Goal: Check status: Check status

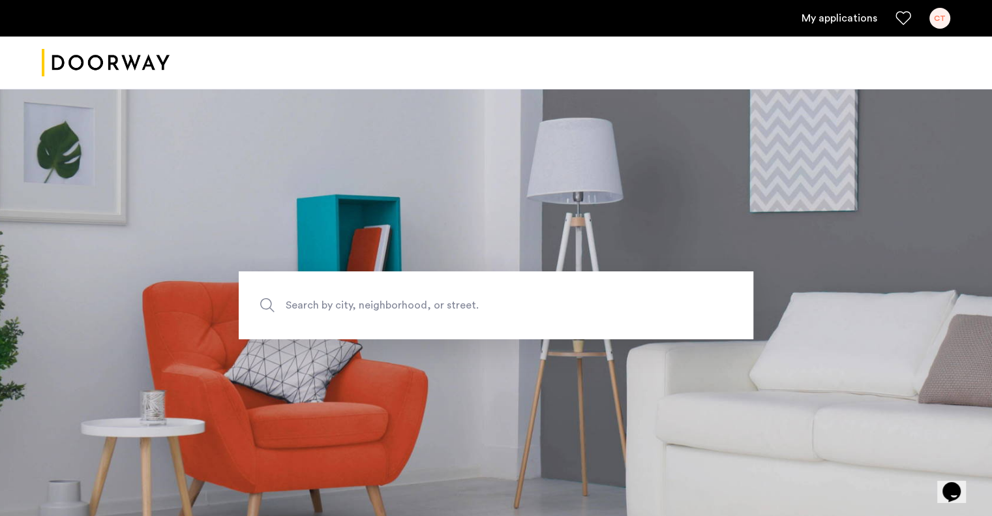
click at [840, 14] on link "My applications" at bounding box center [840, 18] width 76 height 16
